Goal: Information Seeking & Learning: Find specific fact

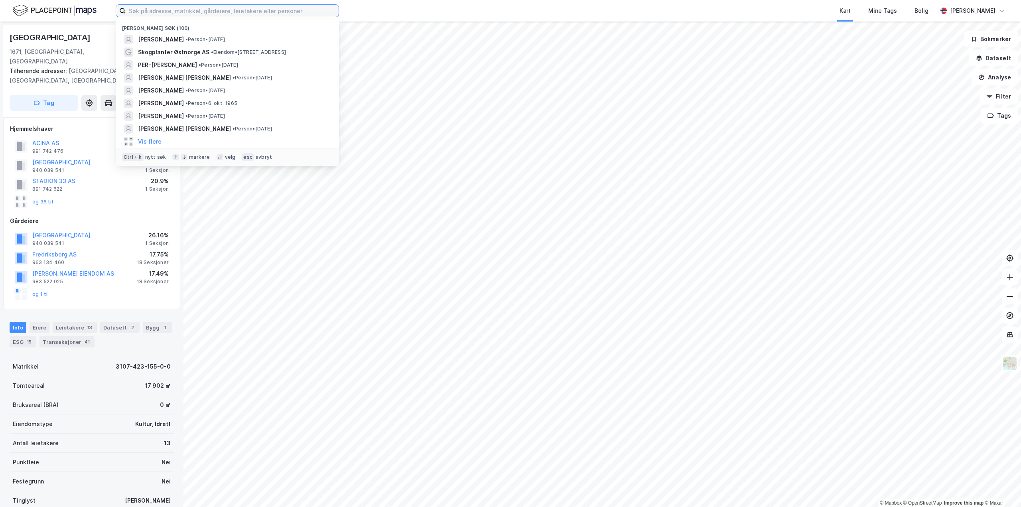
click at [148, 11] on input at bounding box center [232, 11] width 213 height 12
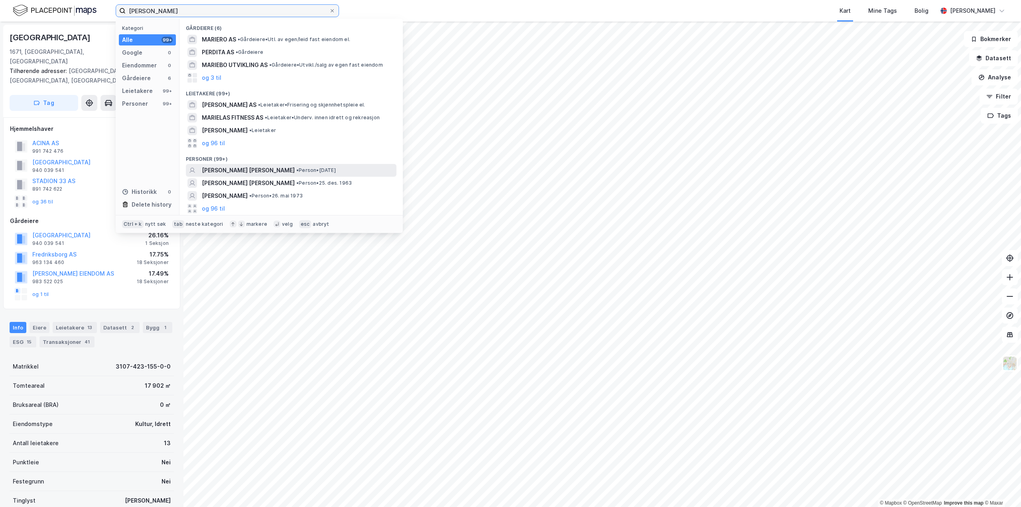
type input "[PERSON_NAME]"
click at [247, 172] on span "[PERSON_NAME] [PERSON_NAME]" at bounding box center [248, 170] width 93 height 10
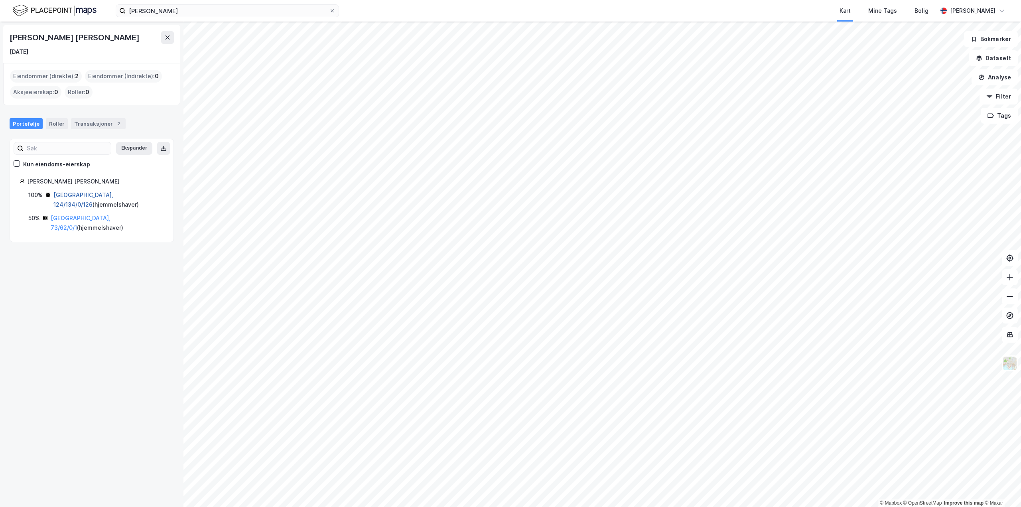
click at [67, 193] on link "[GEOGRAPHIC_DATA], 124/134/0/126" at bounding box center [83, 199] width 60 height 16
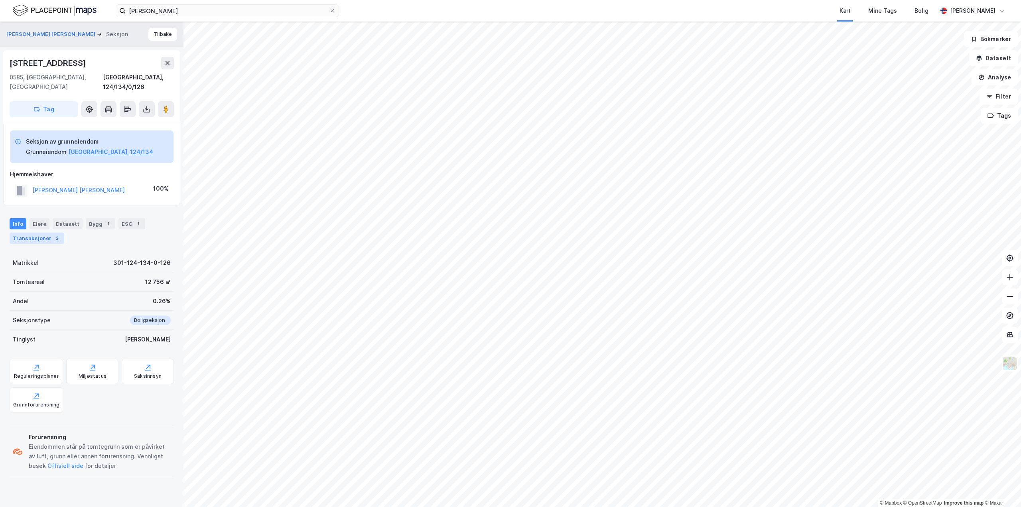
click at [38, 232] on div "Transaksjoner 2" at bounding box center [37, 237] width 55 height 11
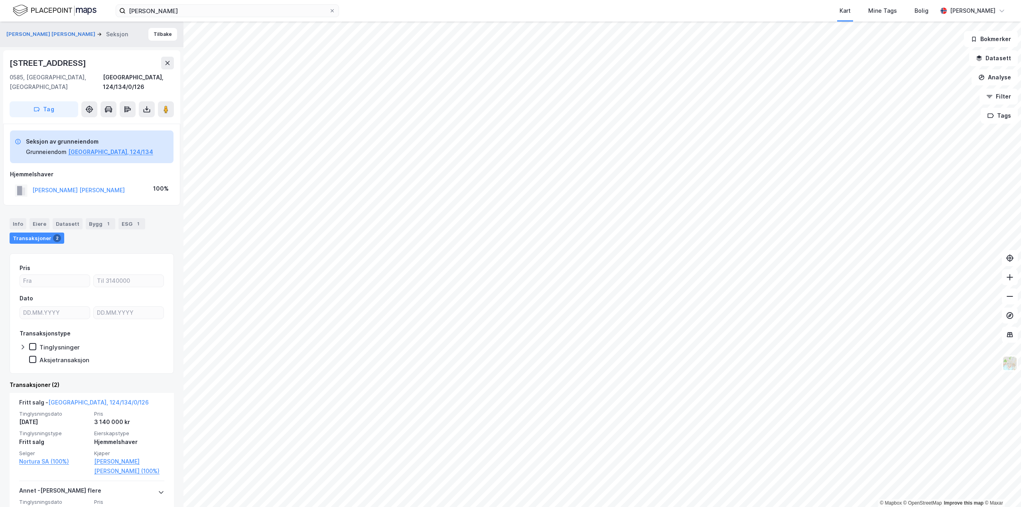
scroll to position [62, 0]
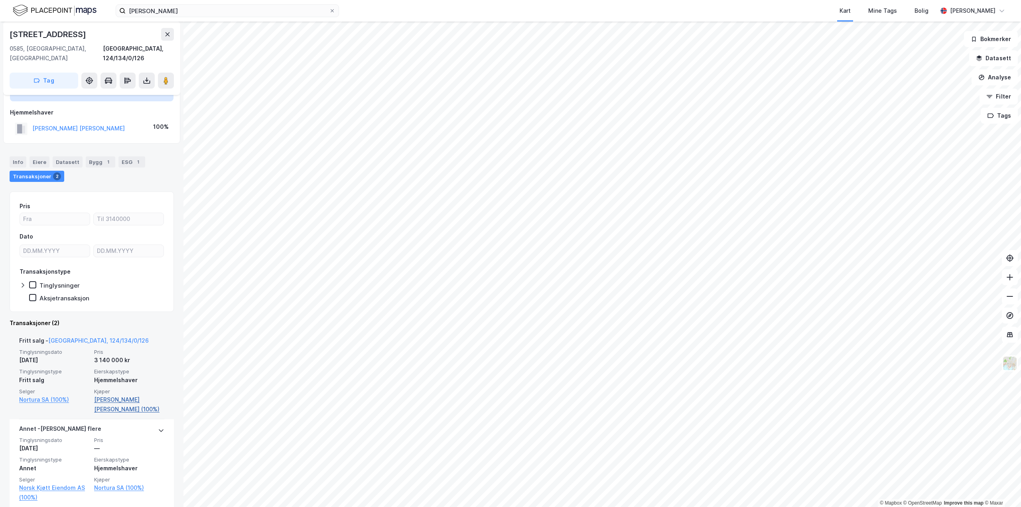
click at [113, 395] on link "[PERSON_NAME] [PERSON_NAME] (100%)" at bounding box center [129, 404] width 70 height 19
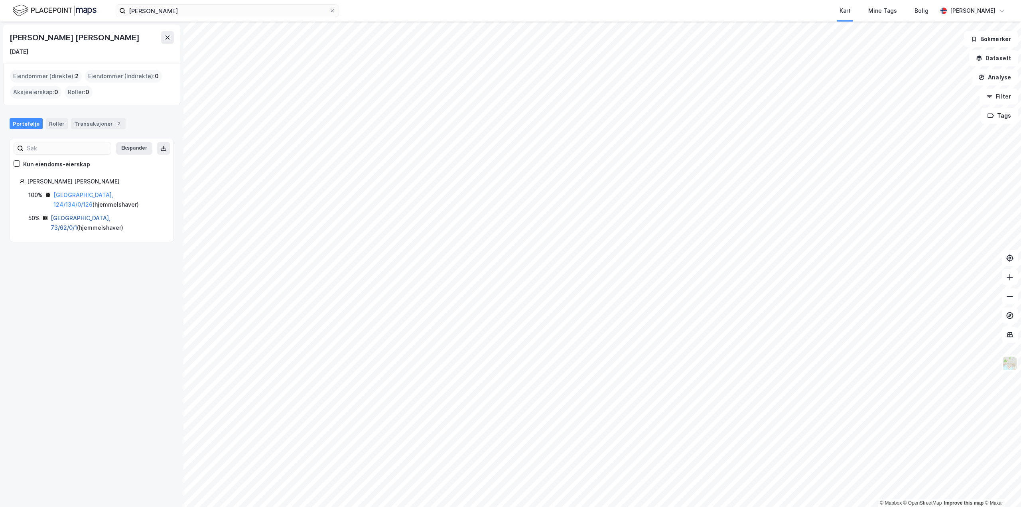
click at [73, 214] on link "[GEOGRAPHIC_DATA], 73/62/0/1" at bounding box center [81, 222] width 60 height 16
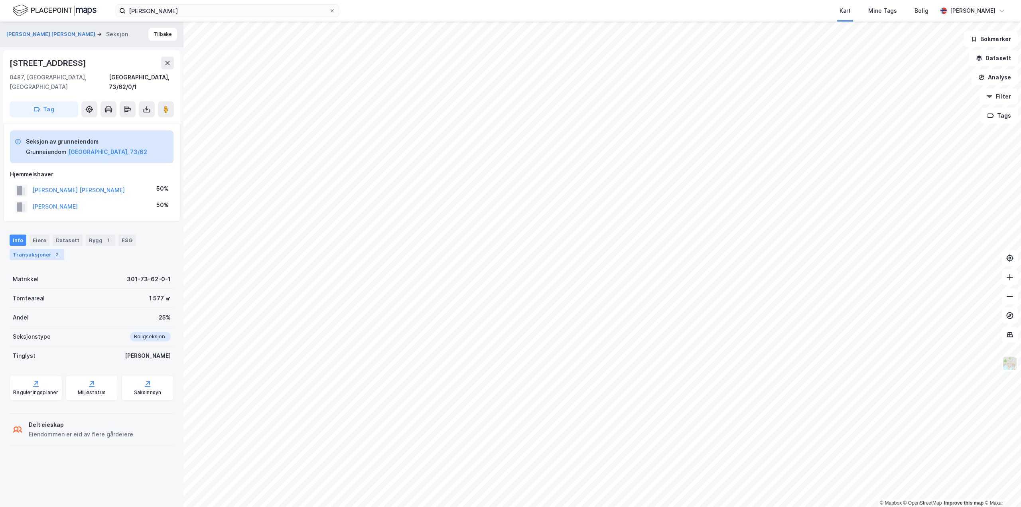
click at [40, 249] on div "Transaksjoner 2" at bounding box center [37, 254] width 55 height 11
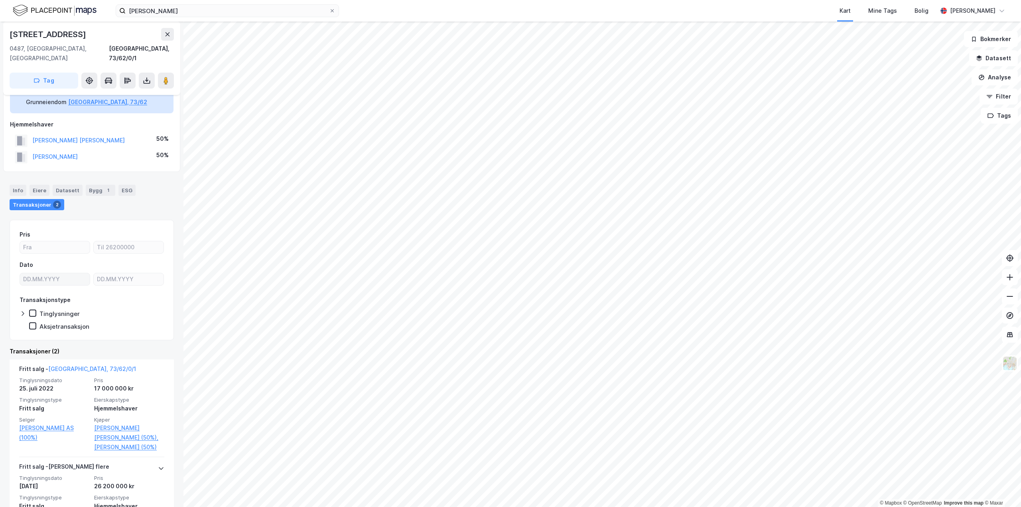
scroll to position [80, 0]
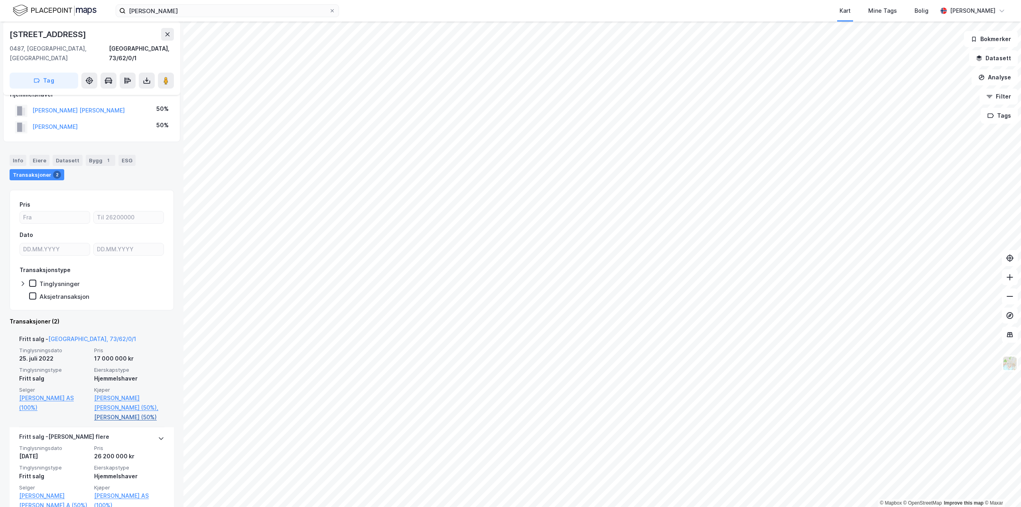
click at [121, 412] on link "[PERSON_NAME] (50%)" at bounding box center [129, 417] width 70 height 10
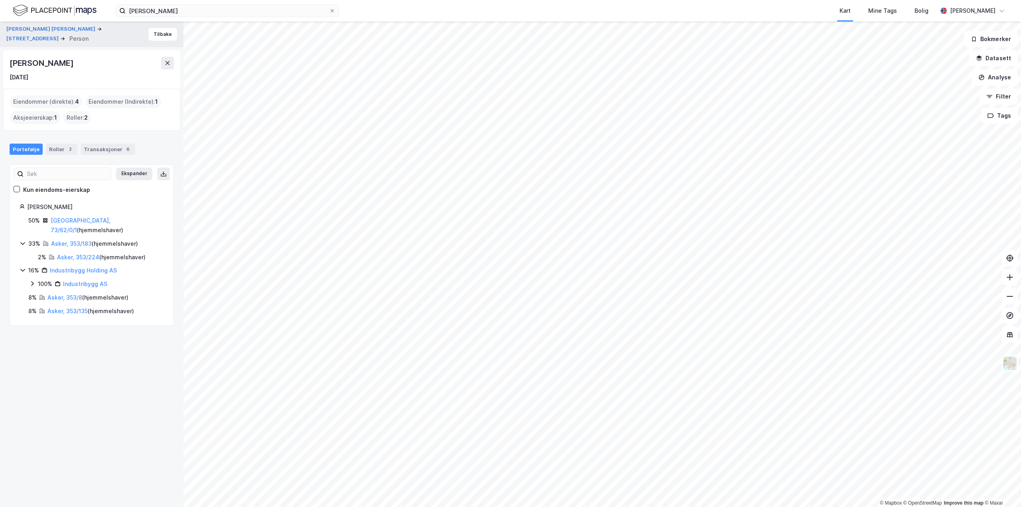
drag, startPoint x: 4, startPoint y: 61, endPoint x: 99, endPoint y: 59, distance: 94.5
click at [99, 59] on div "[PERSON_NAME] [DATE]" at bounding box center [91, 69] width 177 height 38
copy div "[PERSON_NAME]"
